Goal: Task Accomplishment & Management: Manage account settings

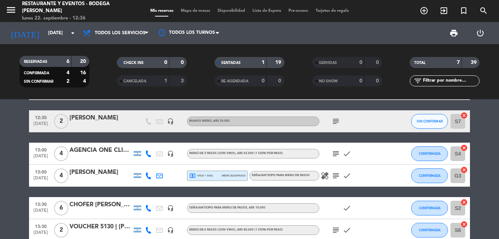
scroll to position [74, 0]
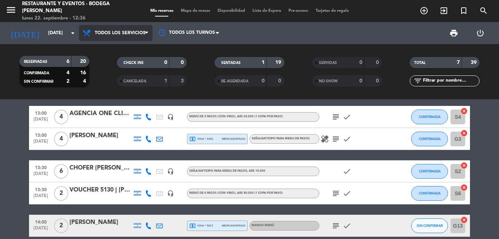
click at [127, 36] on span "Todos los servicios" at bounding box center [116, 33] width 74 height 16
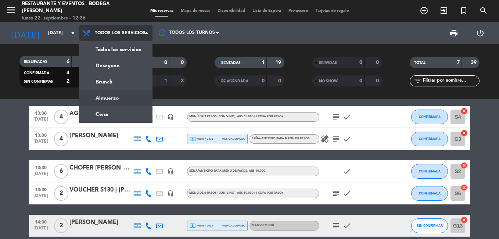
click at [116, 100] on ng-component "menu Restaurante y Eventos - Bodega [PERSON_NAME] [DATE] 22. septiembre - 12:36…" at bounding box center [249, 119] width 499 height 239
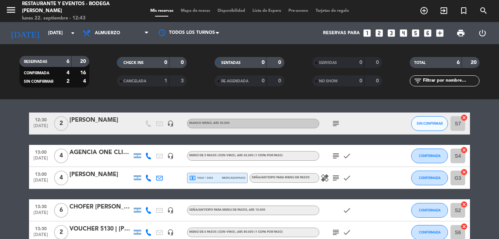
scroll to position [0, 0]
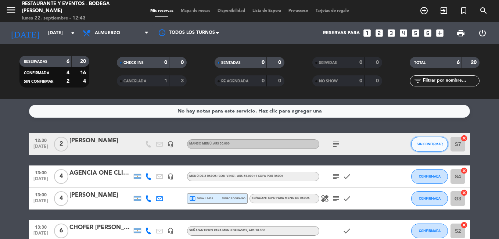
click at [432, 144] on span "SIN CONFIRMAR" at bounding box center [430, 144] width 26 height 4
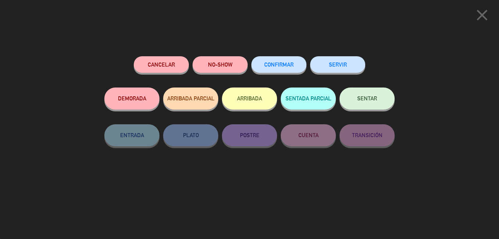
click at [379, 100] on button "SENTAR" at bounding box center [367, 98] width 55 height 22
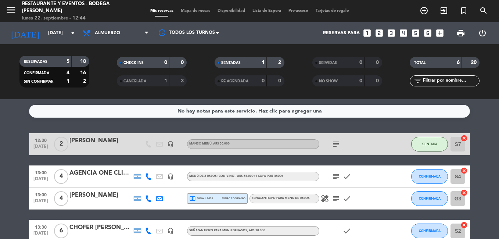
click at [101, 139] on div "[PERSON_NAME]" at bounding box center [100, 141] width 62 height 10
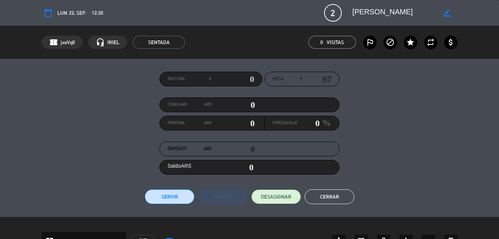
scroll to position [147, 0]
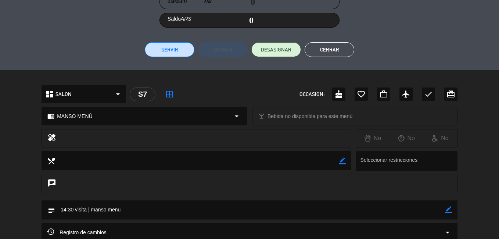
click at [449, 210] on icon "border_color" at bounding box center [448, 209] width 7 height 7
click at [411, 215] on textarea at bounding box center [250, 209] width 390 height 19
type textarea "14:30 visita | manso menu MAJO M5"
click at [447, 210] on icon at bounding box center [448, 209] width 7 height 7
click at [323, 48] on button "Cerrar" at bounding box center [330, 49] width 50 height 15
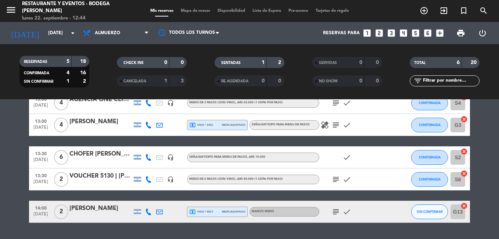
scroll to position [0, 0]
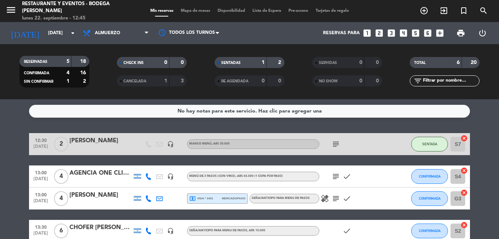
click at [336, 145] on icon "subject" at bounding box center [336, 144] width 9 height 9
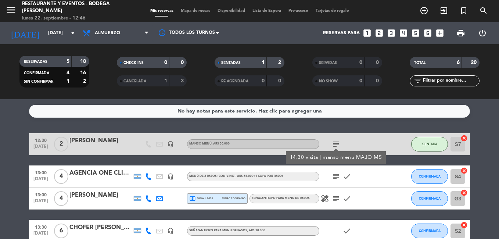
click at [100, 141] on div "[PERSON_NAME]" at bounding box center [100, 141] width 62 height 10
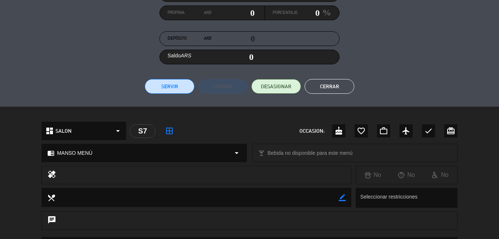
scroll to position [184, 0]
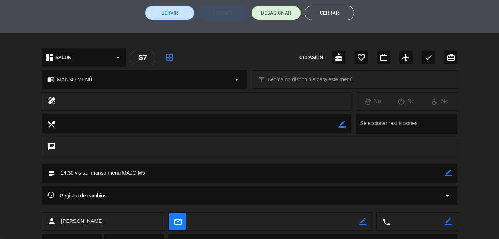
click at [448, 172] on icon "border_color" at bounding box center [448, 172] width 7 height 7
type textarea "14:30 visita | manso menu MAJO MESA 15"
click at [449, 172] on icon at bounding box center [448, 172] width 7 height 7
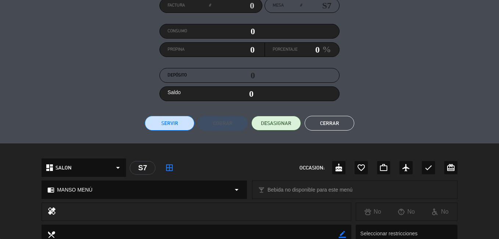
click at [329, 120] on button "Cerrar" at bounding box center [330, 123] width 50 height 15
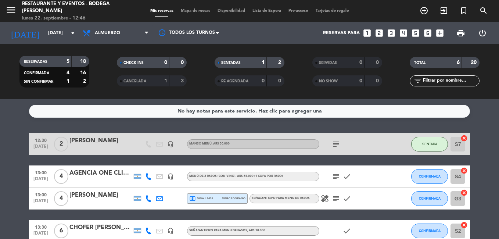
click at [337, 142] on icon "subject" at bounding box center [336, 144] width 9 height 9
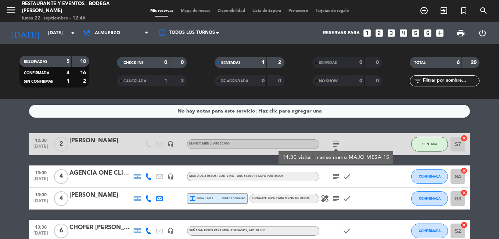
click at [337, 142] on icon "subject" at bounding box center [336, 144] width 9 height 9
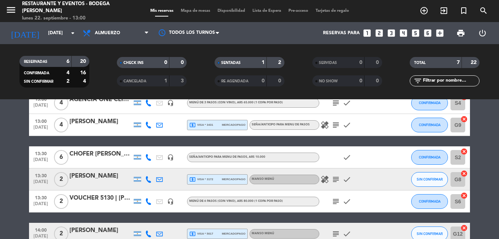
scroll to position [116, 0]
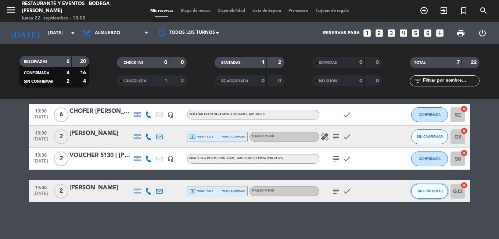
click at [424, 191] on span "SIN CONFIRMAR" at bounding box center [430, 191] width 26 height 4
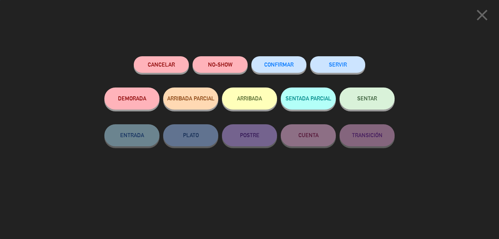
click at [364, 98] on span "SENTAR" at bounding box center [367, 98] width 20 height 6
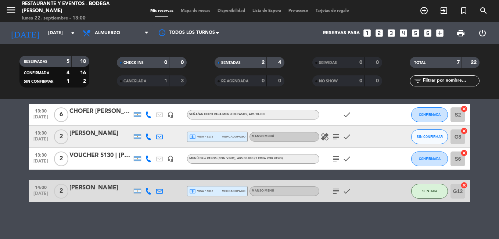
click at [224, 187] on div "local_atm visa * 5017 mercadopago" at bounding box center [217, 191] width 56 height 10
click at [337, 193] on icon "subject" at bounding box center [336, 191] width 9 height 9
click at [90, 189] on div "[PERSON_NAME]" at bounding box center [100, 188] width 62 height 10
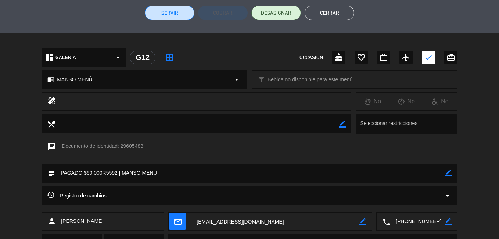
scroll to position [220, 0]
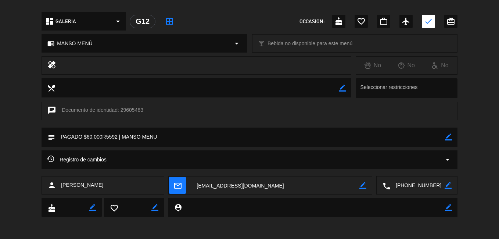
click at [448, 137] on icon "border_color" at bounding box center [448, 136] width 7 height 7
type textarea "PAGADO $60.000R5592 | MANSO MENU MAJO MESA 14"
click at [448, 137] on icon at bounding box center [448, 136] width 7 height 7
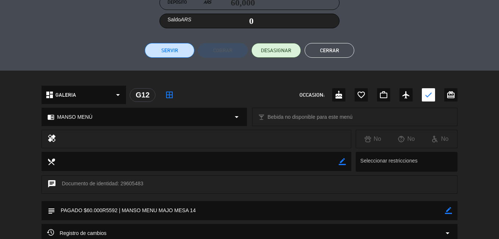
click at [323, 49] on button "Cerrar" at bounding box center [330, 50] width 50 height 15
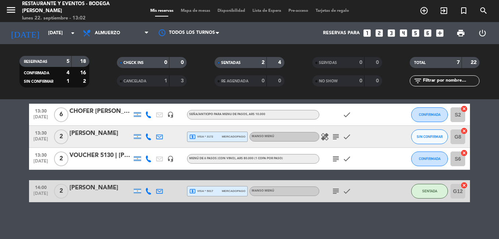
click at [334, 190] on icon "subject" at bounding box center [336, 191] width 9 height 9
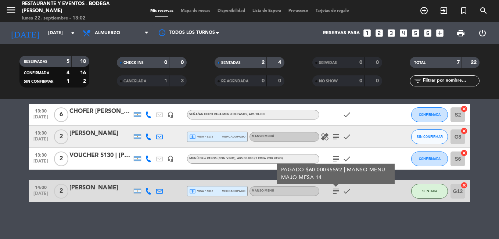
click at [334, 190] on icon "subject" at bounding box center [336, 191] width 9 height 9
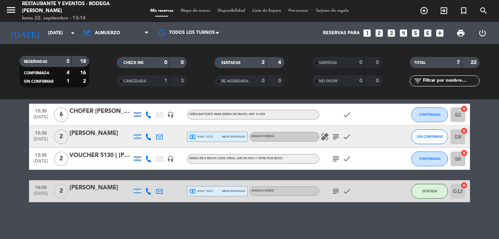
scroll to position [0, 0]
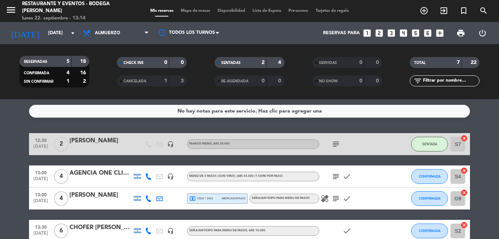
click at [337, 199] on icon "subject" at bounding box center [336, 198] width 9 height 9
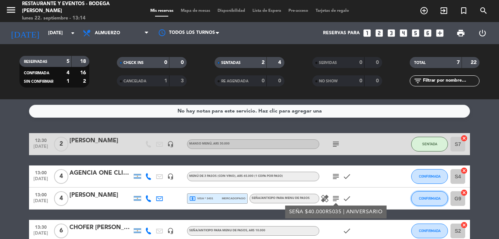
click at [432, 198] on span "CONFIRMADA" at bounding box center [430, 198] width 22 height 4
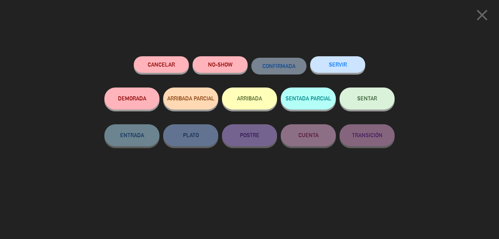
click at [378, 110] on div "SENTAR" at bounding box center [367, 105] width 55 height 37
click at [369, 103] on button "SENTAR" at bounding box center [367, 98] width 55 height 22
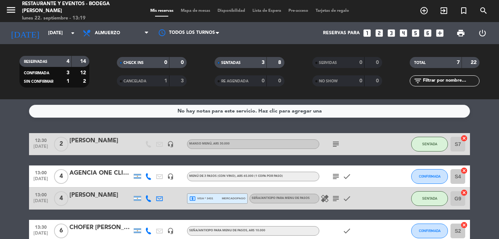
click at [337, 197] on icon "subject" at bounding box center [336, 198] width 9 height 9
click at [225, 198] on span "mercadopago" at bounding box center [234, 198] width 24 height 5
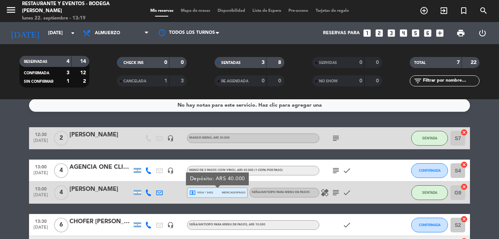
scroll to position [43, 0]
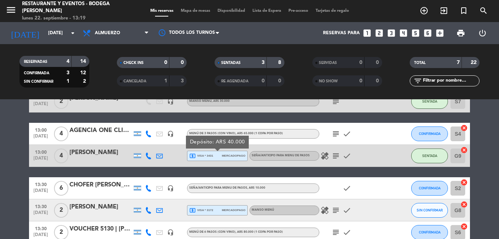
click at [114, 183] on div "CHOFER [PERSON_NAME]" at bounding box center [100, 185] width 62 height 10
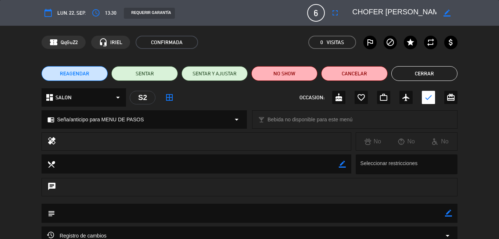
click at [406, 74] on button "Cerrar" at bounding box center [424, 73] width 66 height 15
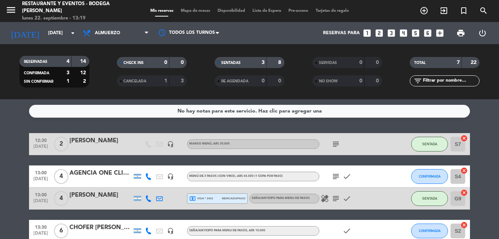
scroll to position [37, 0]
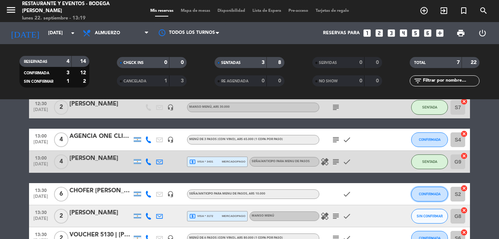
click at [420, 193] on span "CONFIRMADA" at bounding box center [430, 194] width 22 height 4
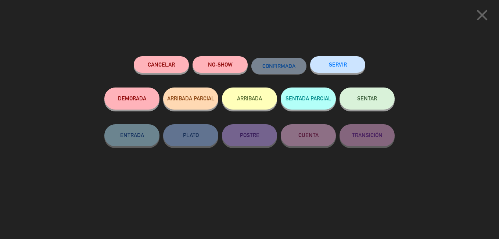
click at [362, 101] on span "SENTAR" at bounding box center [367, 98] width 20 height 6
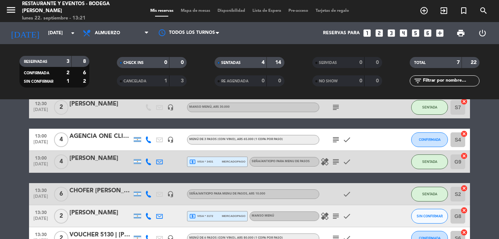
click at [334, 162] on icon "subject" at bounding box center [336, 161] width 9 height 9
click at [323, 160] on icon "healing" at bounding box center [325, 161] width 9 height 9
click at [92, 155] on div "[PERSON_NAME]" at bounding box center [100, 159] width 62 height 10
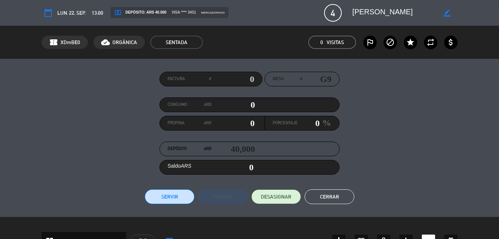
scroll to position [221, 0]
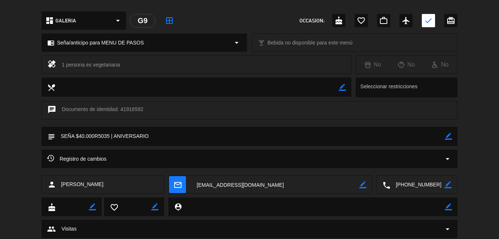
click at [447, 137] on icon "border_color" at bounding box center [448, 136] width 7 height 7
click at [429, 141] on textarea at bounding box center [250, 136] width 390 height 19
type textarea "SEÑA $40.000R5035 | ANIVERSARIO. MAJO MESA 13"
click at [446, 137] on icon at bounding box center [448, 136] width 7 height 7
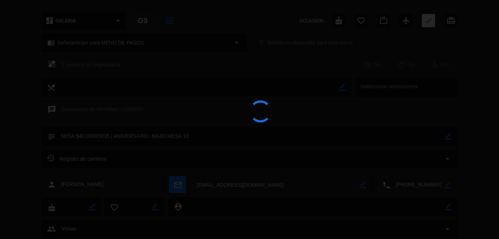
click at [446, 137] on div at bounding box center [249, 119] width 499 height 239
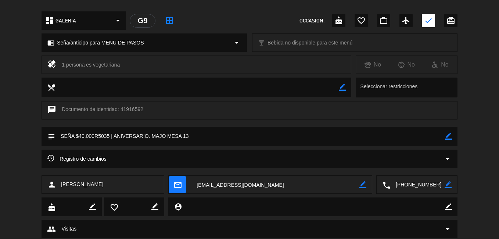
scroll to position [74, 0]
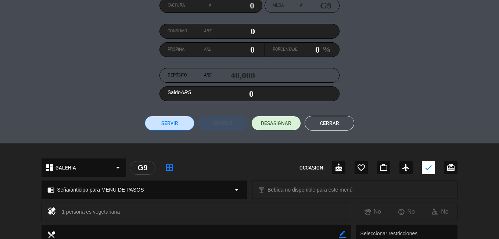
click at [329, 129] on button "Cerrar" at bounding box center [330, 123] width 50 height 15
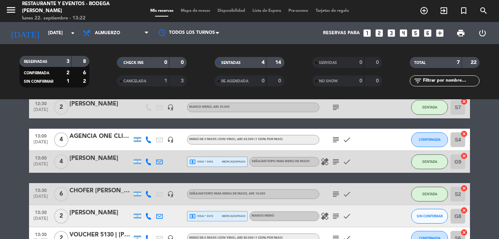
click at [335, 196] on icon "subject" at bounding box center [336, 194] width 9 height 9
click at [335, 195] on icon "subject" at bounding box center [336, 194] width 9 height 9
click at [115, 187] on div "CHOFER [PERSON_NAME]" at bounding box center [100, 191] width 62 height 10
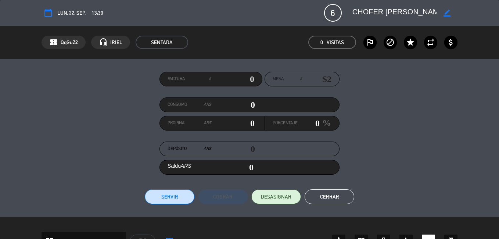
scroll to position [147, 0]
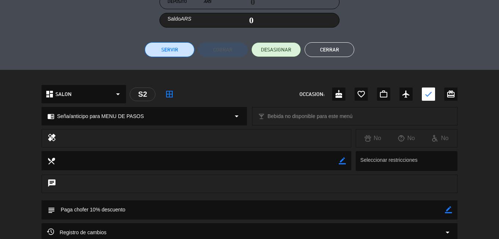
click at [450, 211] on icon "border_color" at bounding box center [448, 209] width 7 height 7
click at [443, 209] on textarea at bounding box center [250, 209] width 390 height 19
type textarea "Paga chofer 10% descuento. MAJO MESA 11"
click at [448, 207] on icon at bounding box center [448, 209] width 7 height 7
click at [335, 49] on button "Cerrar" at bounding box center [330, 49] width 50 height 15
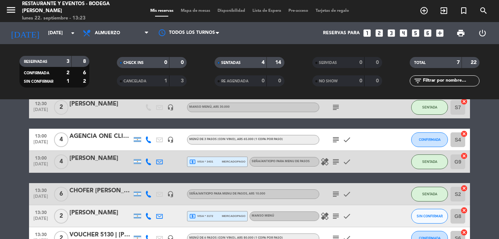
click at [338, 108] on icon "subject" at bounding box center [336, 107] width 9 height 9
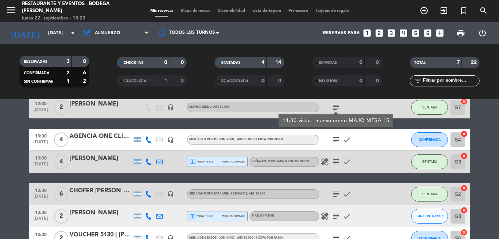
click at [338, 108] on icon "subject" at bounding box center [336, 107] width 9 height 9
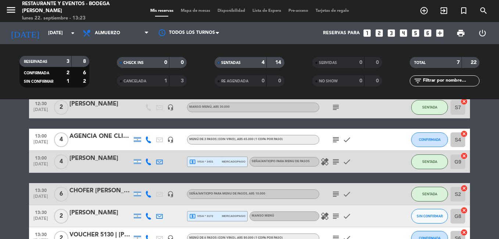
click at [339, 160] on icon "subject" at bounding box center [336, 161] width 9 height 9
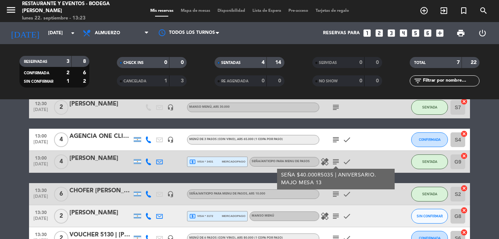
click at [339, 160] on icon "subject" at bounding box center [336, 161] width 9 height 9
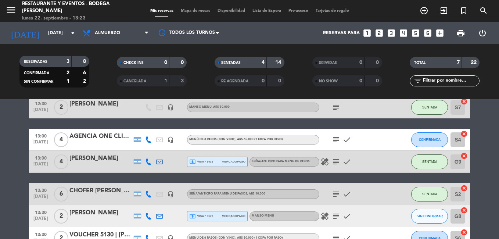
scroll to position [74, 0]
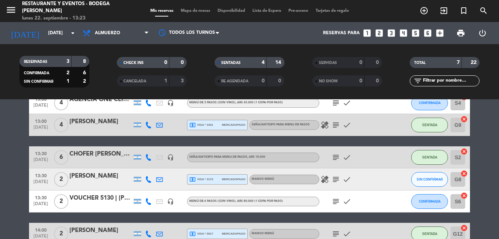
click at [336, 159] on icon "subject" at bounding box center [336, 157] width 9 height 9
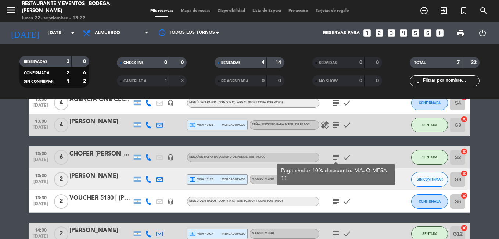
click at [336, 159] on icon "subject" at bounding box center [336, 157] width 9 height 9
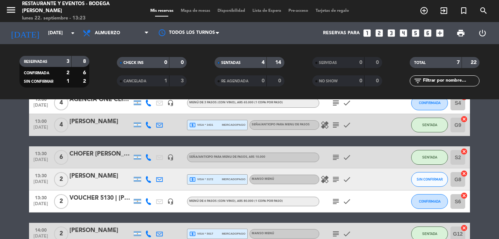
scroll to position [110, 0]
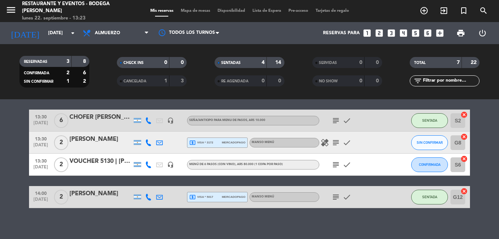
click at [108, 192] on div "[PERSON_NAME]" at bounding box center [100, 194] width 62 height 10
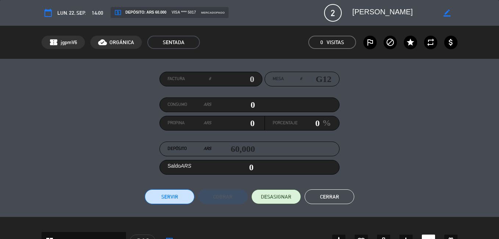
scroll to position [147, 0]
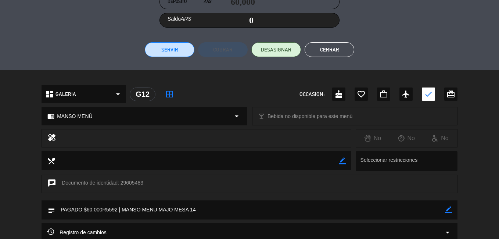
click at [337, 47] on button "Cerrar" at bounding box center [330, 49] width 50 height 15
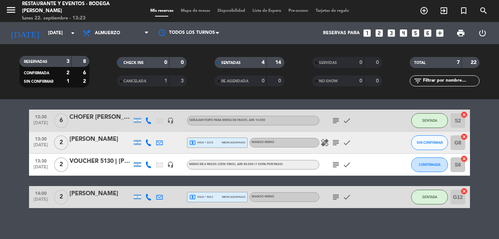
click at [335, 197] on icon "subject" at bounding box center [336, 197] width 9 height 9
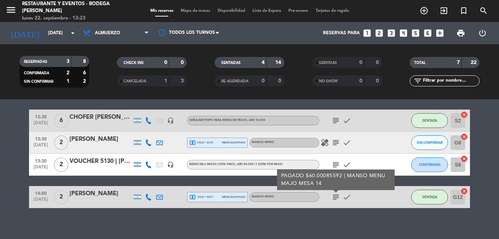
click at [335, 197] on icon "subject" at bounding box center [336, 197] width 9 height 9
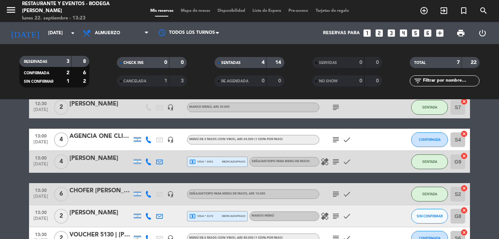
scroll to position [0, 0]
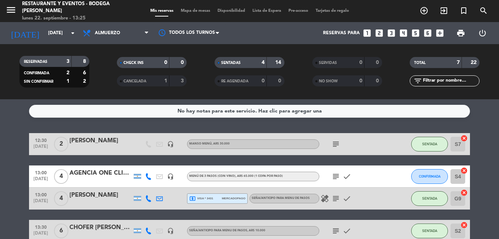
click at [336, 143] on icon "subject" at bounding box center [336, 144] width 9 height 9
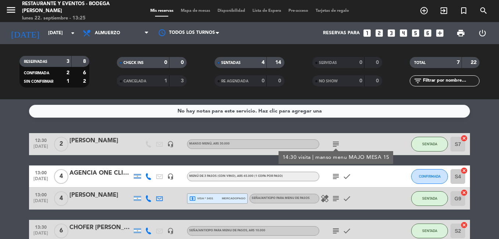
click at [336, 143] on icon "subject" at bounding box center [336, 144] width 9 height 9
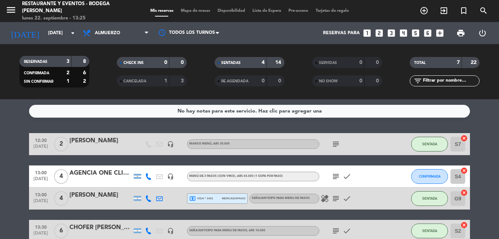
click at [334, 198] on icon "subject" at bounding box center [336, 198] width 9 height 9
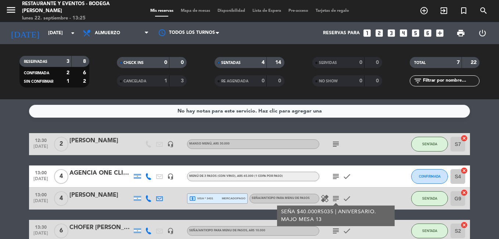
click at [334, 198] on icon "subject" at bounding box center [336, 198] width 9 height 9
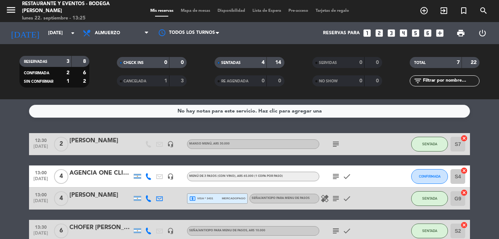
scroll to position [74, 0]
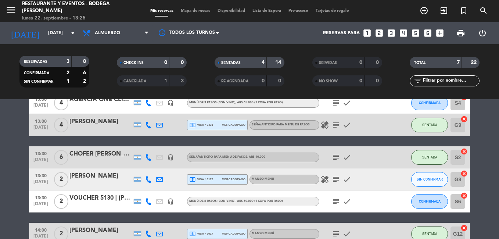
click at [338, 158] on icon "subject" at bounding box center [336, 157] width 9 height 9
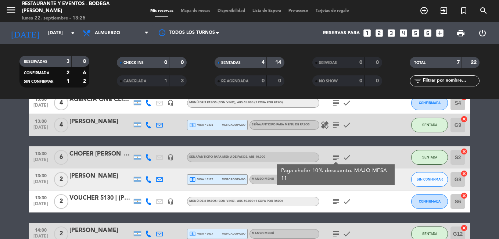
click at [336, 157] on icon "subject" at bounding box center [336, 157] width 9 height 9
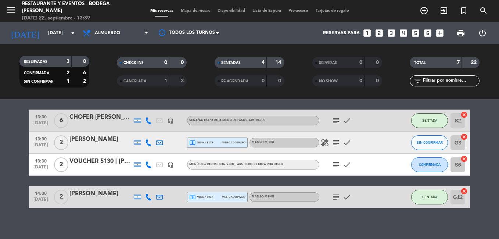
scroll to position [116, 0]
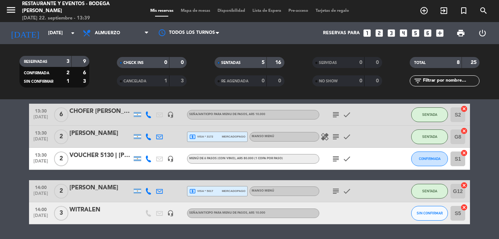
click at [118, 155] on div "VOUCHER 5130 | [PERSON_NAME]" at bounding box center [100, 156] width 62 height 10
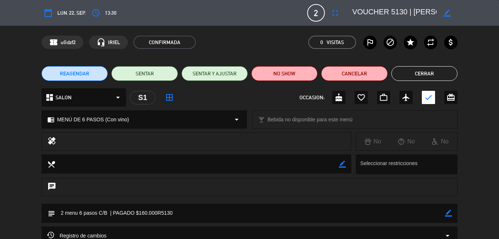
click at [432, 11] on textarea at bounding box center [395, 12] width 84 height 13
click at [446, 14] on icon "border_color" at bounding box center [447, 13] width 7 height 7
click at [430, 12] on textarea at bounding box center [395, 12] width 84 height 13
click at [448, 15] on icon at bounding box center [447, 13] width 7 height 7
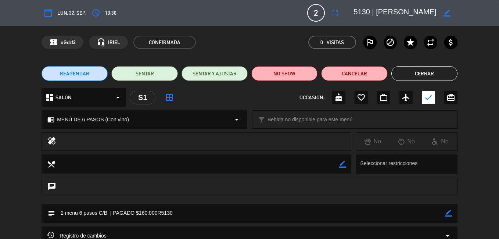
click at [423, 71] on button "Cerrar" at bounding box center [424, 73] width 66 height 15
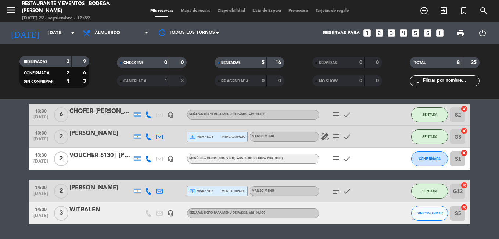
click at [338, 158] on icon "subject" at bounding box center [336, 158] width 9 height 9
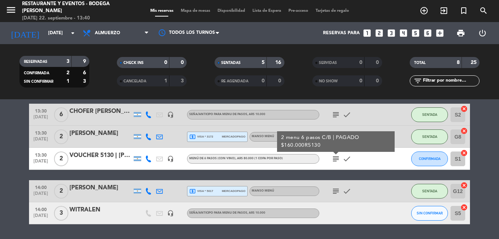
click at [335, 157] on icon "subject" at bounding box center [336, 158] width 9 height 9
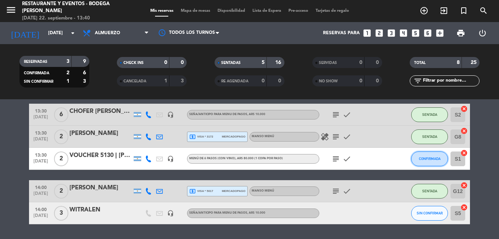
click at [423, 159] on span "CONFIRMADA" at bounding box center [430, 159] width 22 height 4
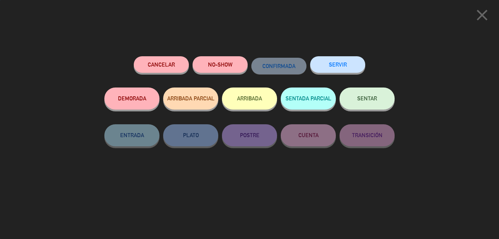
click at [369, 103] on button "SENTAR" at bounding box center [367, 98] width 55 height 22
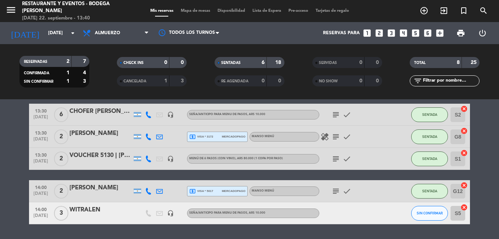
click at [97, 150] on div "13:30 [DATE] 2 VOUCHER 5130 | [PERSON_NAME] headset_mic MENÚ DE 6 PASOS (Con vi…" at bounding box center [249, 159] width 441 height 22
click at [98, 152] on div "VOUCHER 5130 | [PERSON_NAME]" at bounding box center [100, 156] width 62 height 10
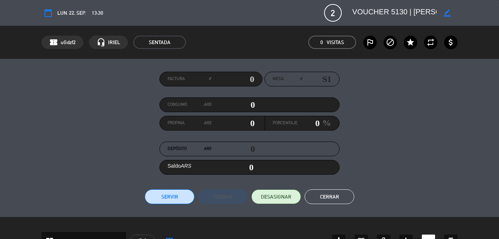
scroll to position [220, 0]
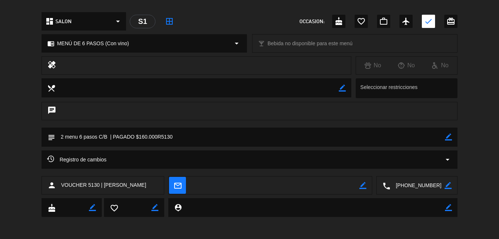
click at [447, 138] on icon "border_color" at bounding box center [448, 136] width 7 height 7
click at [433, 136] on textarea at bounding box center [250, 137] width 390 height 19
type textarea "2 menu 6 pasos C/B | PAGADO $160.000R5130. MAJO MESA 1"
click at [445, 135] on icon at bounding box center [448, 136] width 7 height 7
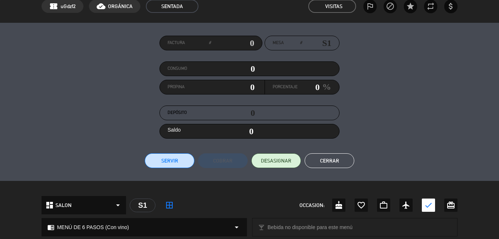
click at [336, 164] on button "Cerrar" at bounding box center [330, 160] width 50 height 15
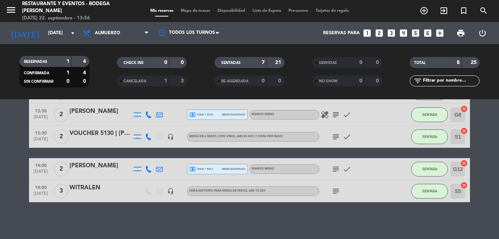
scroll to position [0, 0]
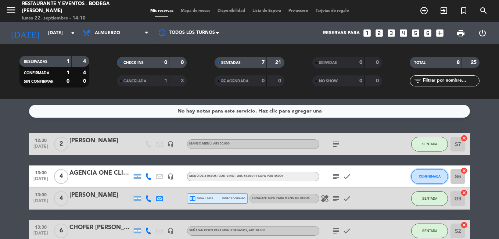
click at [444, 180] on button "CONFIRMADA" at bounding box center [429, 176] width 37 height 15
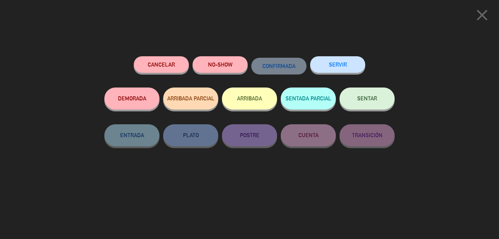
click at [373, 89] on button "SENTAR" at bounding box center [367, 98] width 55 height 22
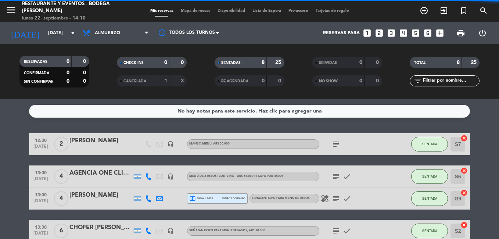
click at [330, 180] on span "subject" at bounding box center [335, 176] width 11 height 9
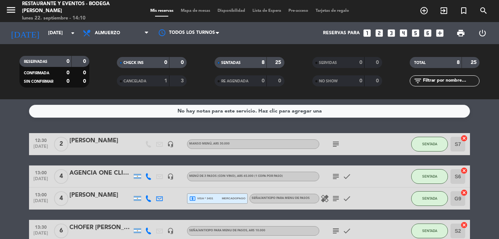
click at [339, 176] on icon "subject" at bounding box center [336, 176] width 9 height 9
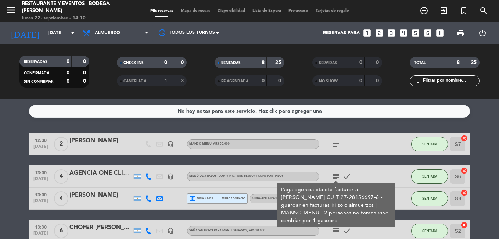
click at [339, 178] on icon "subject" at bounding box center [336, 176] width 9 height 9
